Goal: Navigation & Orientation: Find specific page/section

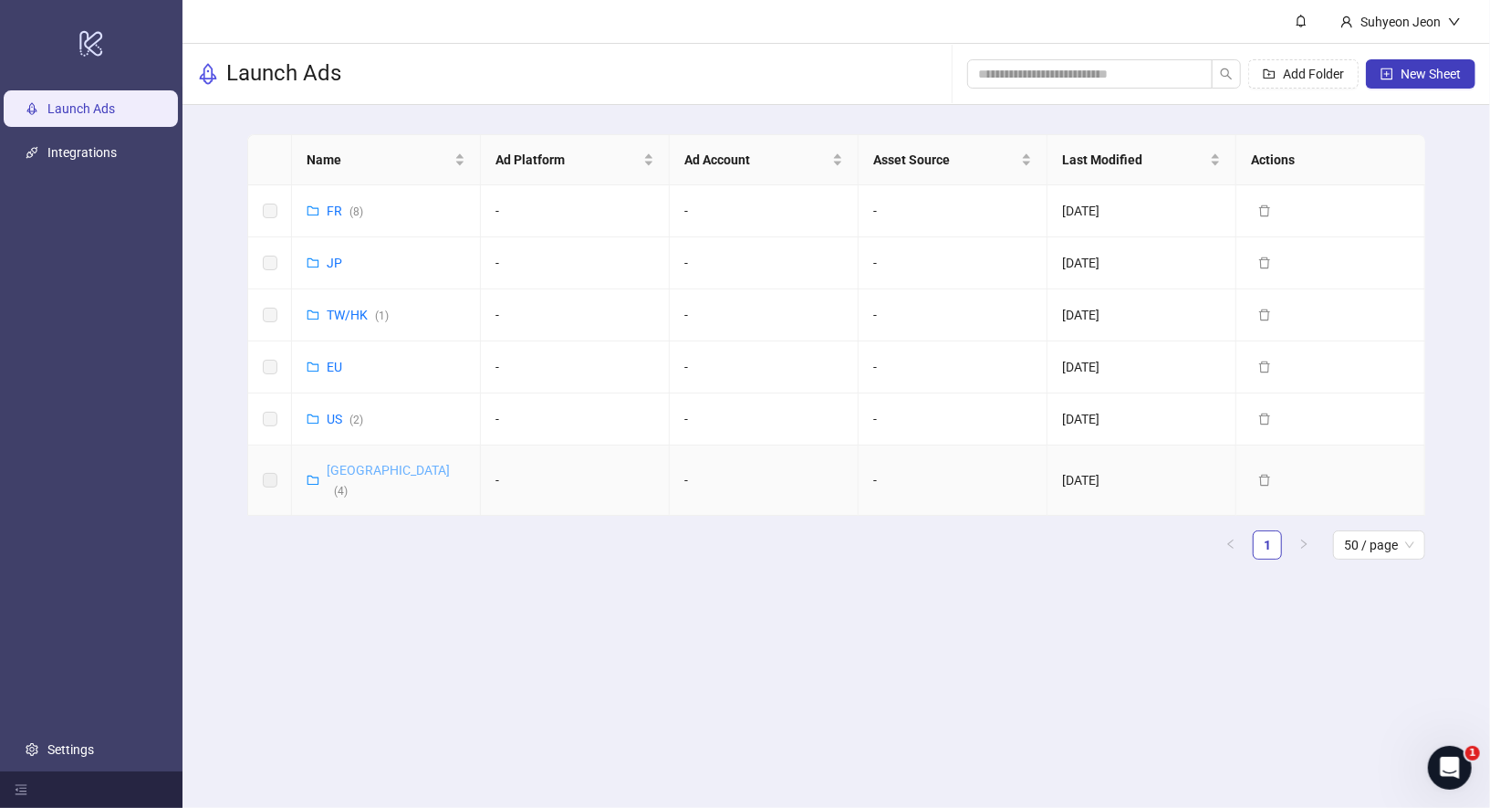
click at [351, 470] on link "Korea ( 4 )" at bounding box center [388, 480] width 123 height 35
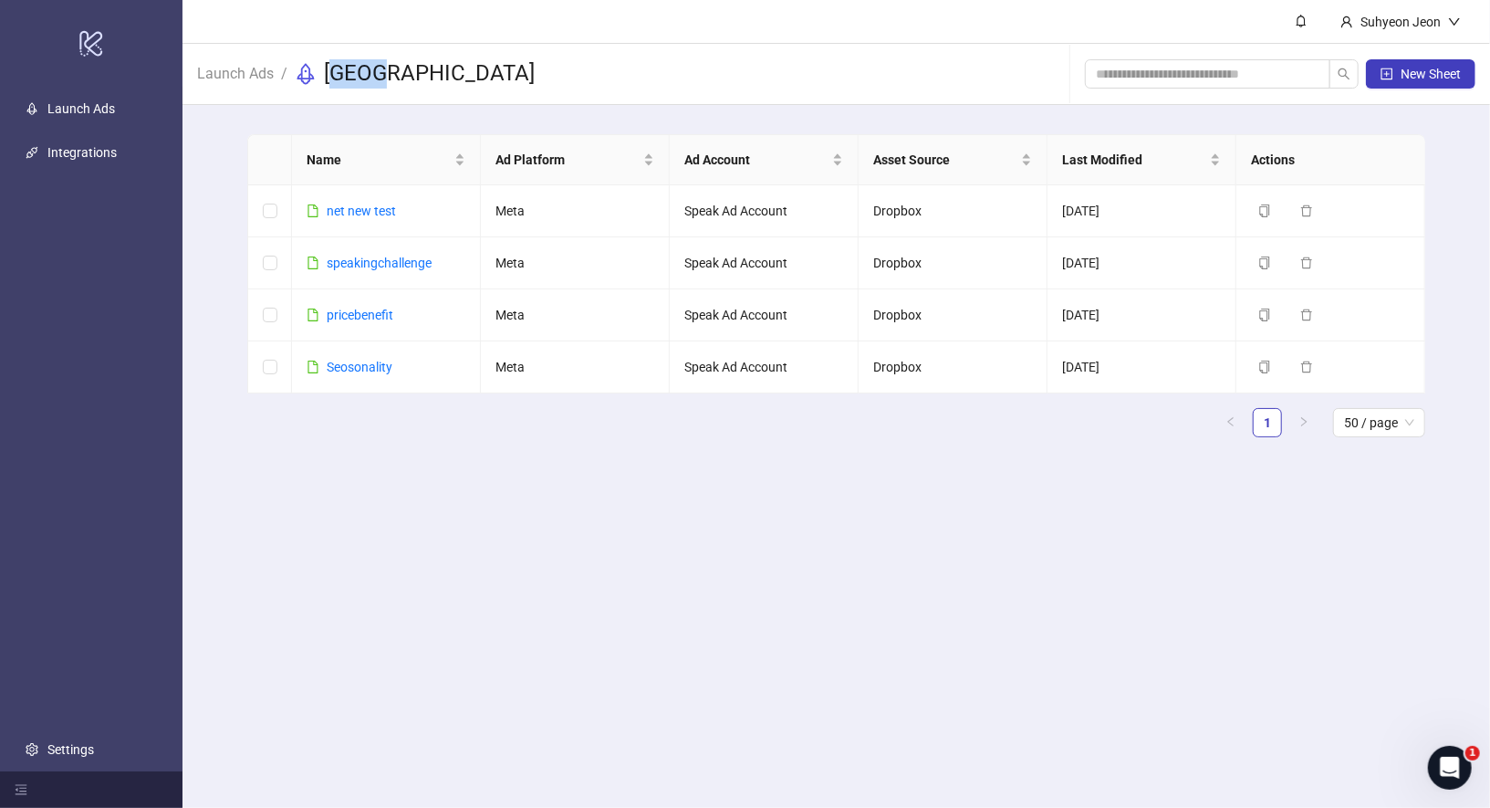
drag, startPoint x: 336, startPoint y: 67, endPoint x: 448, endPoint y: 68, distance: 112.2
click at [449, 68] on div "Launch Ads / [GEOGRAPHIC_DATA] New Sheet" at bounding box center [837, 74] width 1308 height 61
click at [448, 68] on div "Launch Ads / [GEOGRAPHIC_DATA] New Sheet" at bounding box center [837, 74] width 1308 height 61
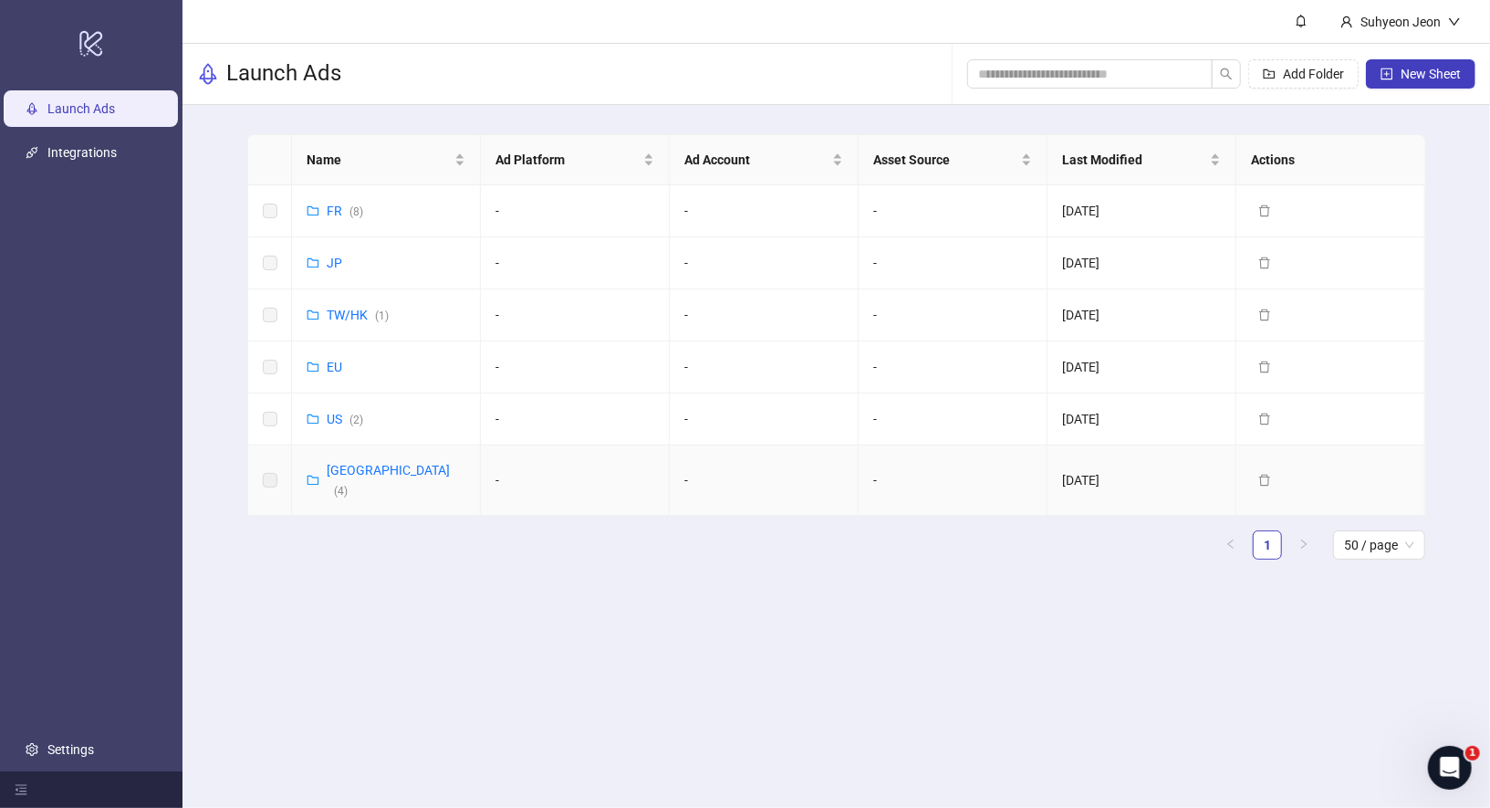
click at [271, 472] on label at bounding box center [270, 480] width 15 height 20
click at [312, 474] on icon "folder" at bounding box center [313, 480] width 13 height 13
click at [354, 467] on link "Korea ( 4 )" at bounding box center [388, 480] width 123 height 35
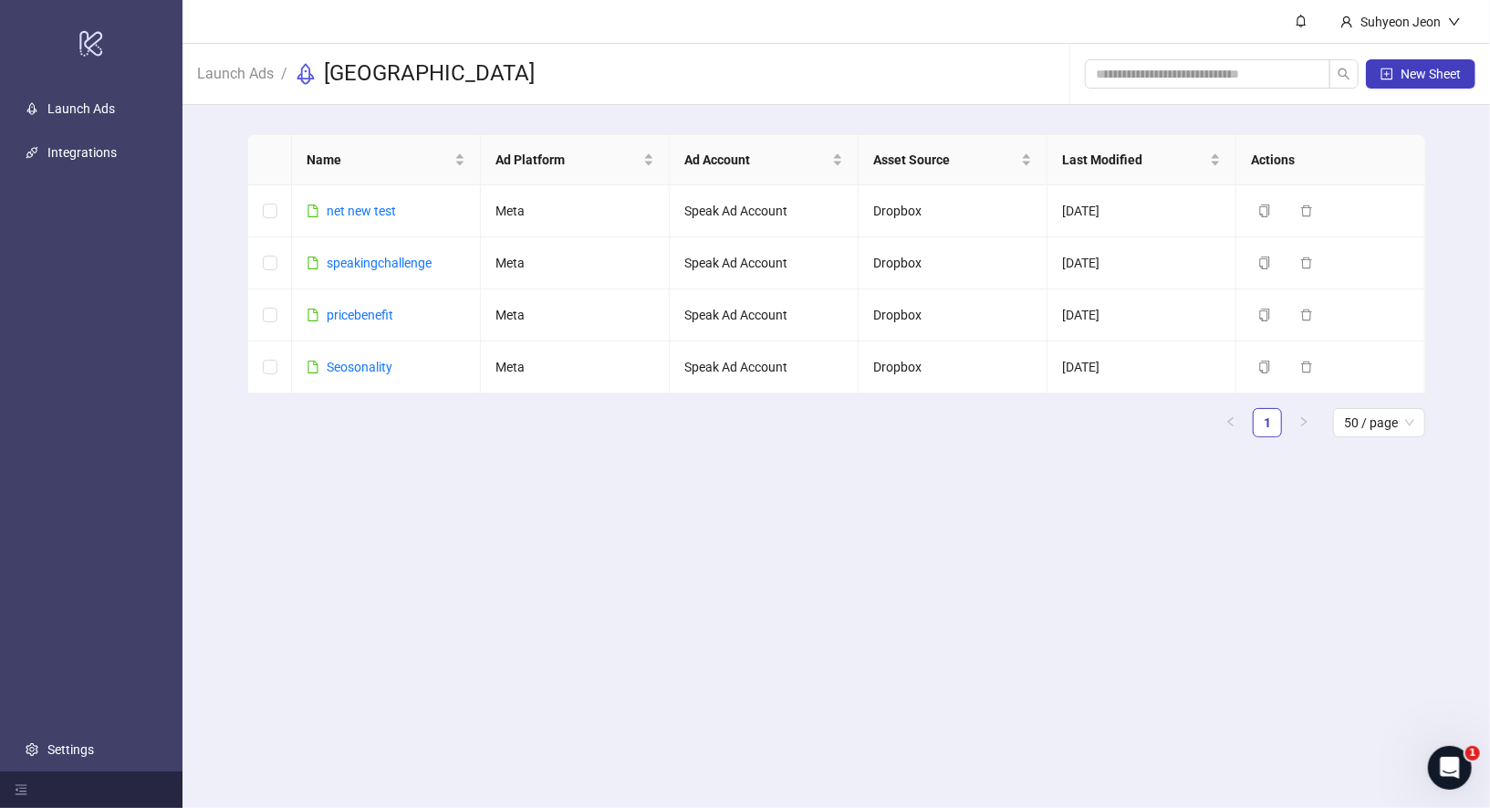
click at [371, 66] on h3 "[GEOGRAPHIC_DATA]" at bounding box center [429, 73] width 211 height 29
drag, startPoint x: 315, startPoint y: 77, endPoint x: 506, endPoint y: 77, distance: 191.6
click at [506, 77] on div "Launch Ads / [GEOGRAPHIC_DATA] New Sheet" at bounding box center [837, 74] width 1308 height 61
click at [115, 101] on link "Launch Ads" at bounding box center [81, 108] width 68 height 15
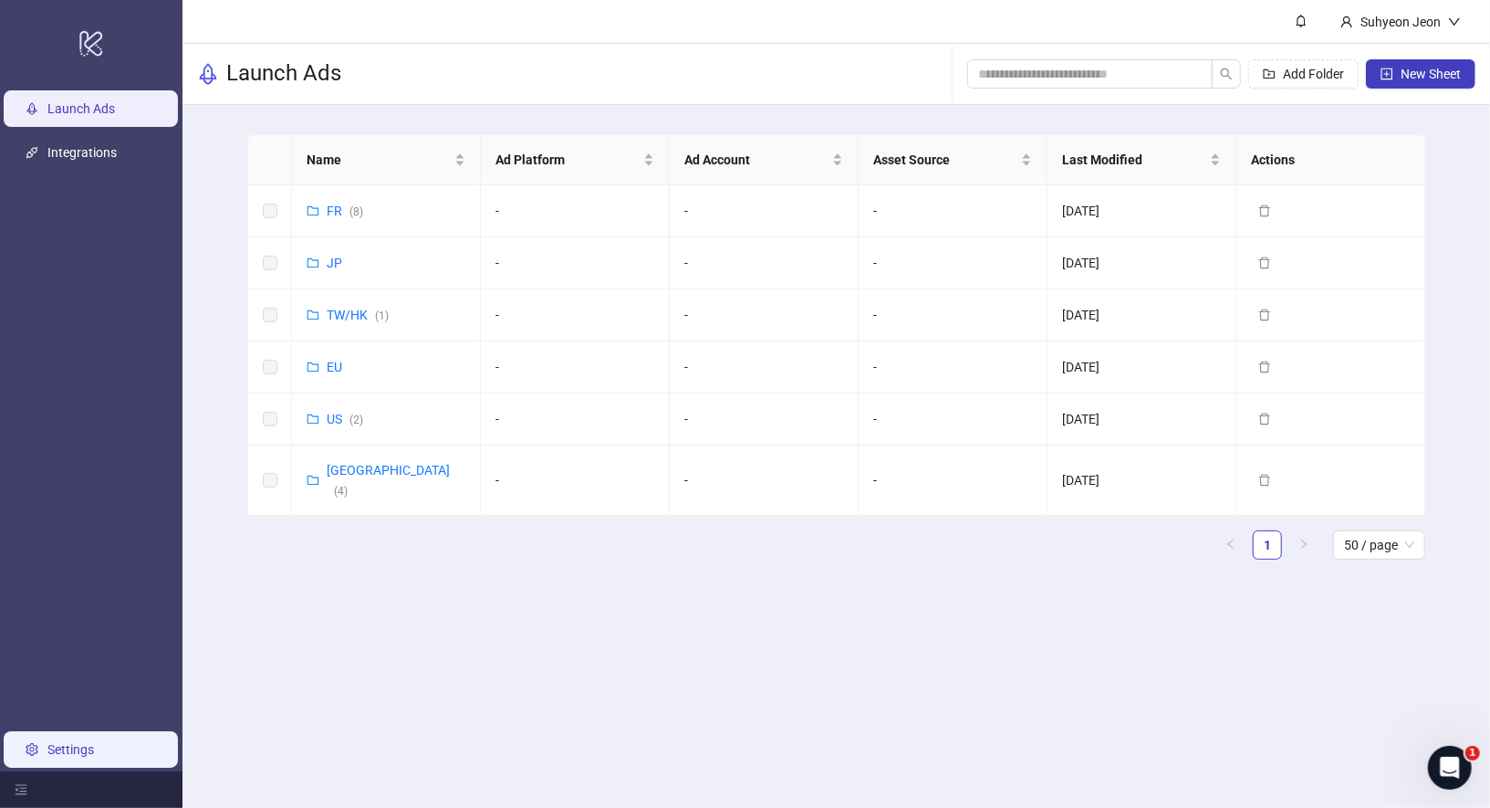
click at [70, 750] on link "Settings" at bounding box center [70, 749] width 47 height 15
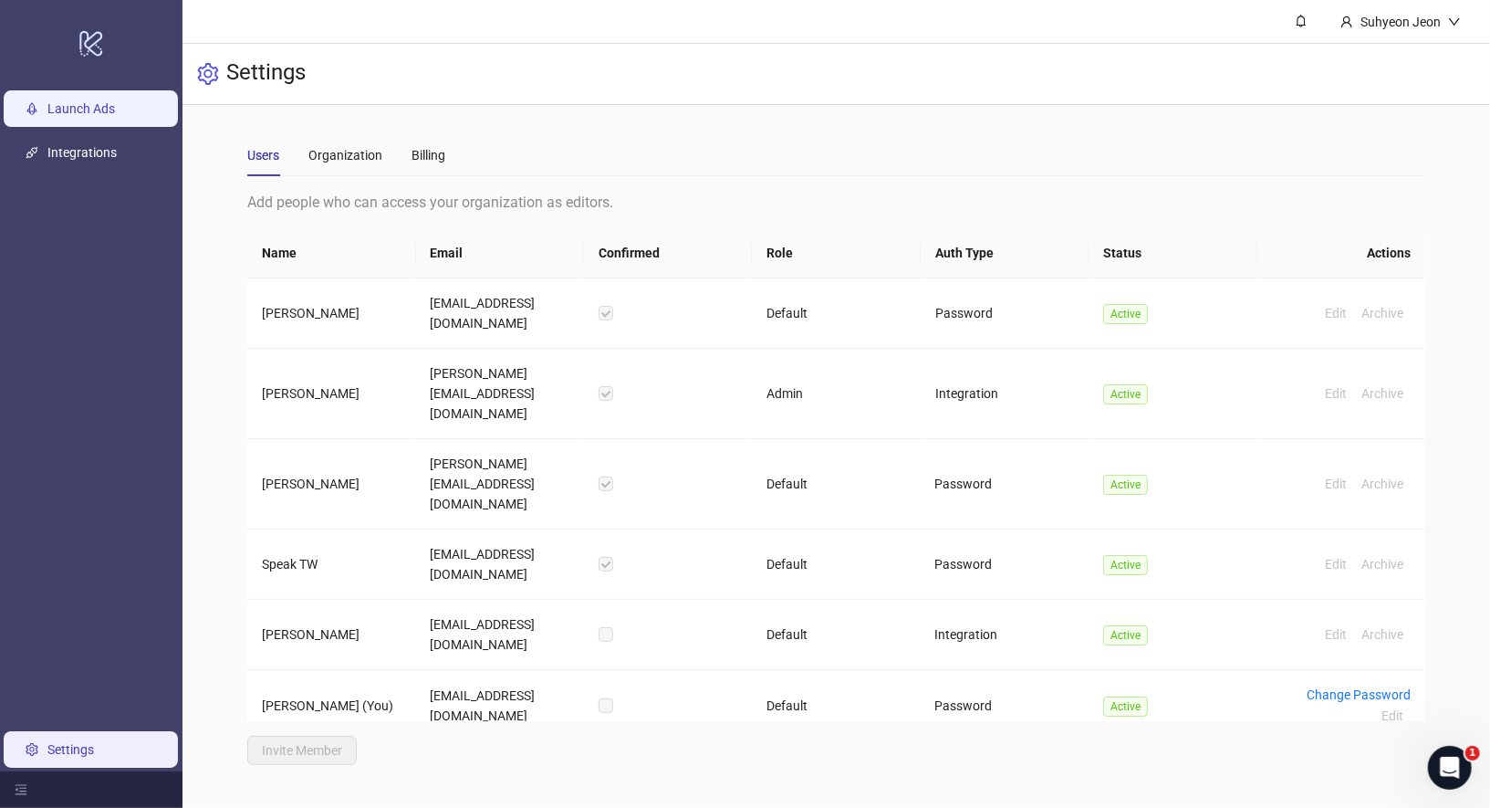
click at [99, 116] on link "Launch Ads" at bounding box center [81, 108] width 68 height 15
